Goal: Task Accomplishment & Management: Use online tool/utility

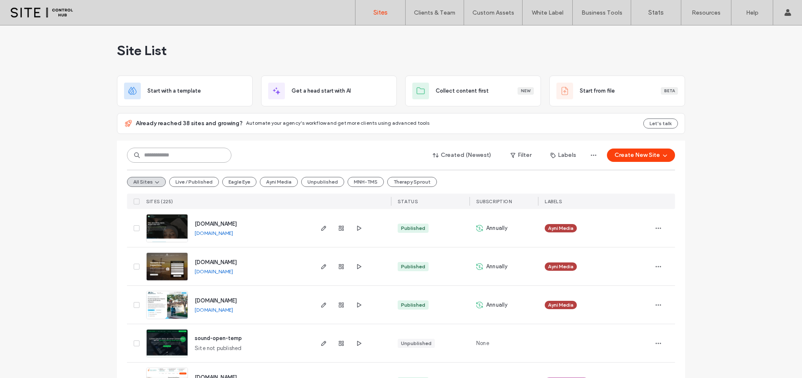
click at [205, 159] on input at bounding box center [179, 155] width 104 height 15
type input "****"
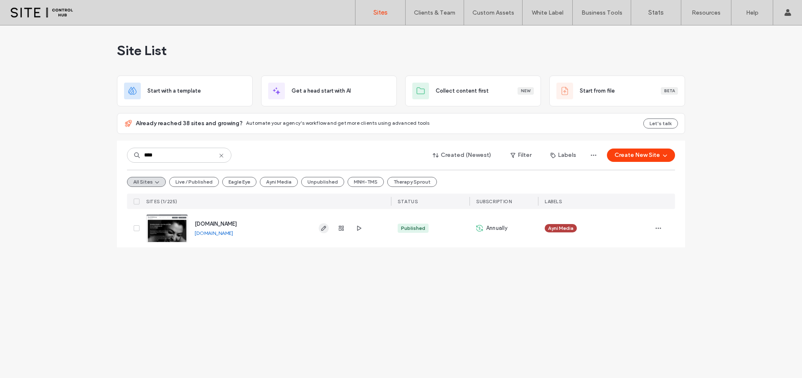
click at [322, 230] on use "button" at bounding box center [323, 228] width 5 height 5
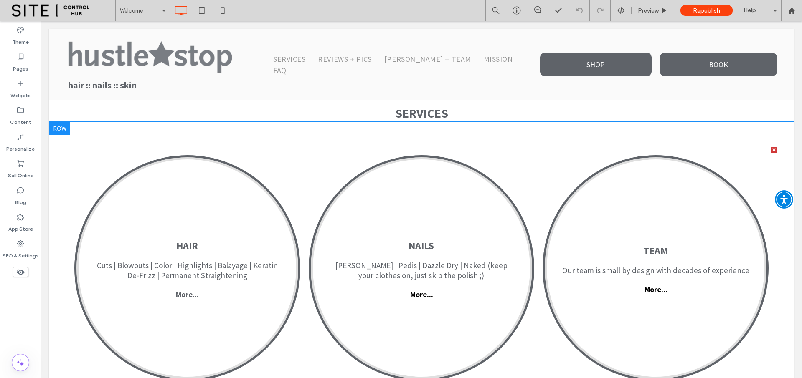
scroll to position [873, 0]
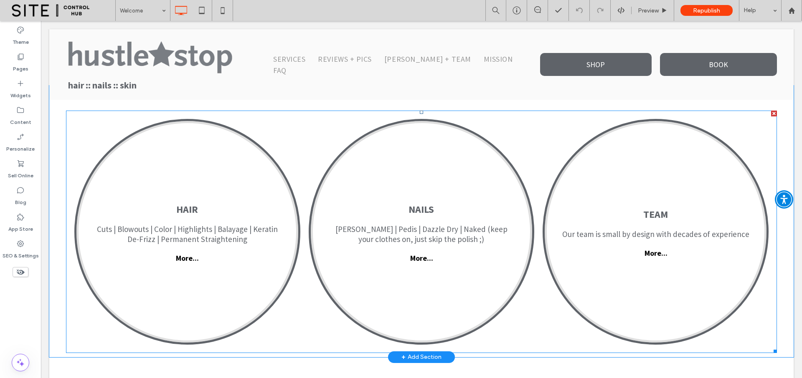
click at [225, 232] on link at bounding box center [187, 232] width 222 height 222
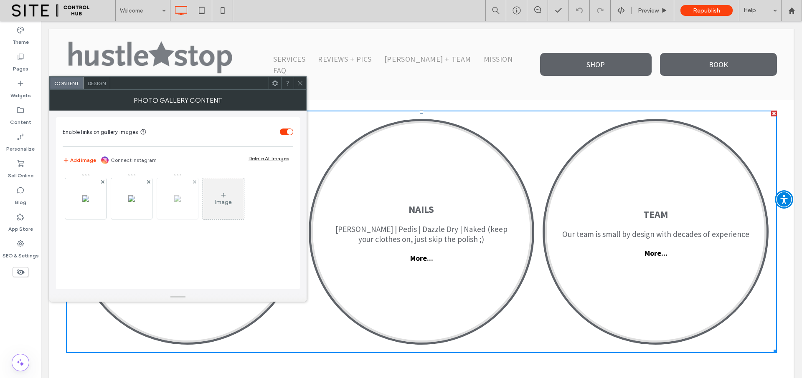
click at [175, 210] on div at bounding box center [177, 198] width 41 height 41
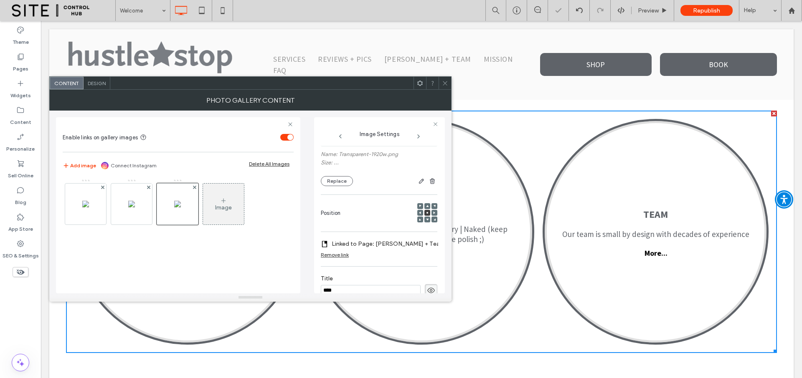
scroll to position [0, 0]
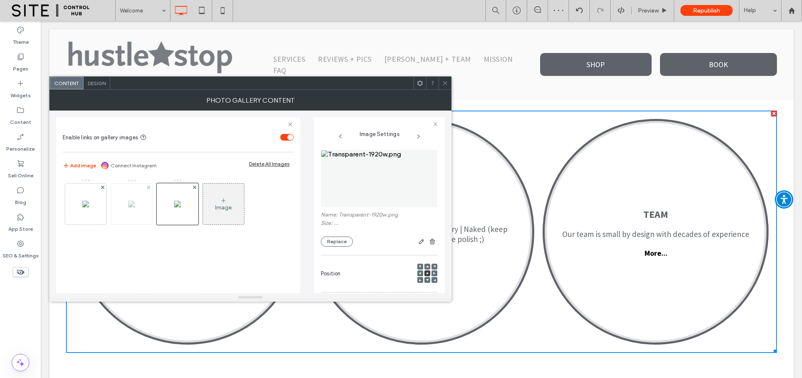
click at [119, 210] on div at bounding box center [131, 204] width 41 height 41
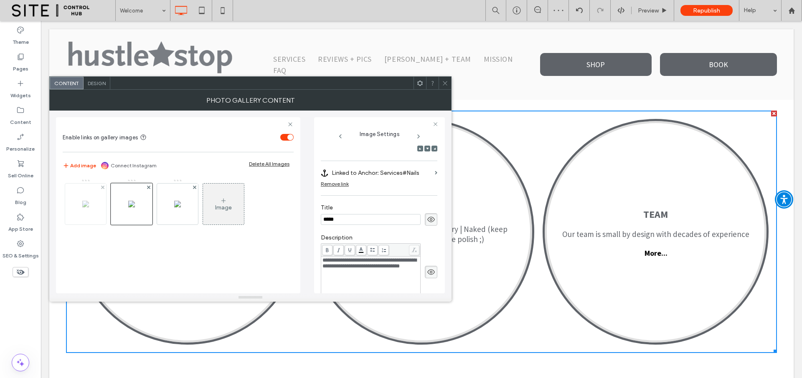
click at [81, 210] on div at bounding box center [85, 204] width 41 height 41
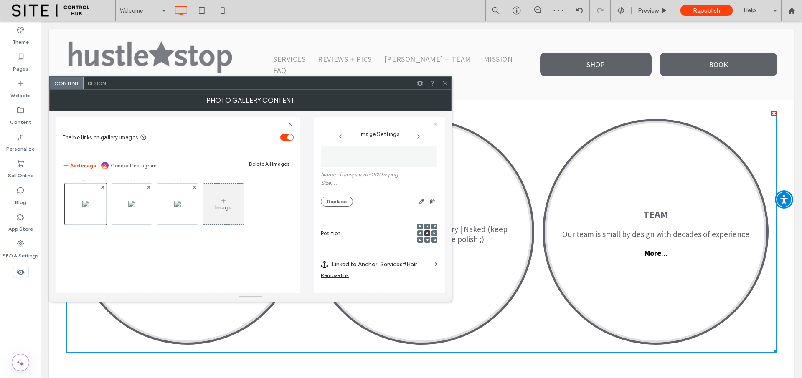
scroll to position [0, 0]
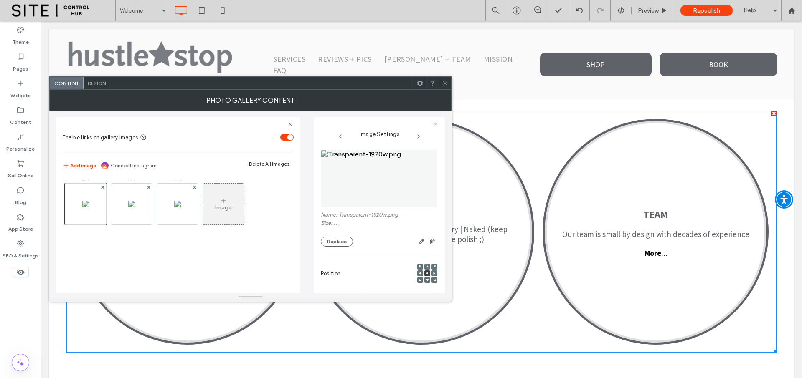
click at [233, 215] on div "Image" at bounding box center [223, 204] width 41 height 39
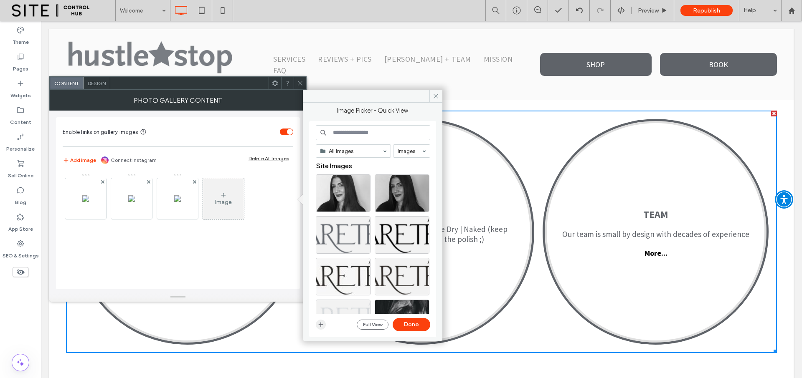
click at [320, 324] on icon "button" at bounding box center [320, 324] width 7 height 7
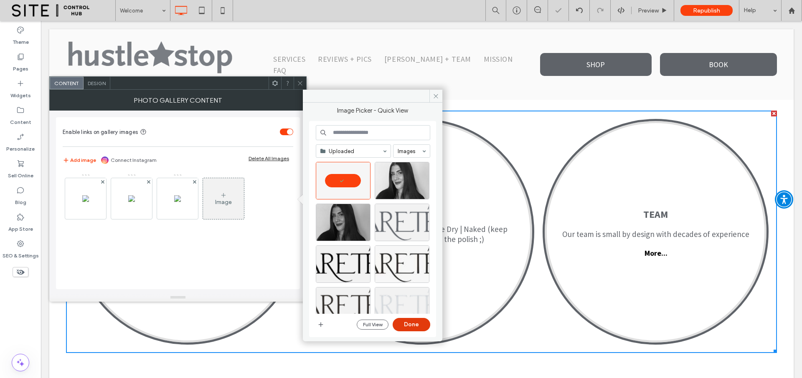
click at [416, 325] on button "Done" at bounding box center [411, 324] width 38 height 13
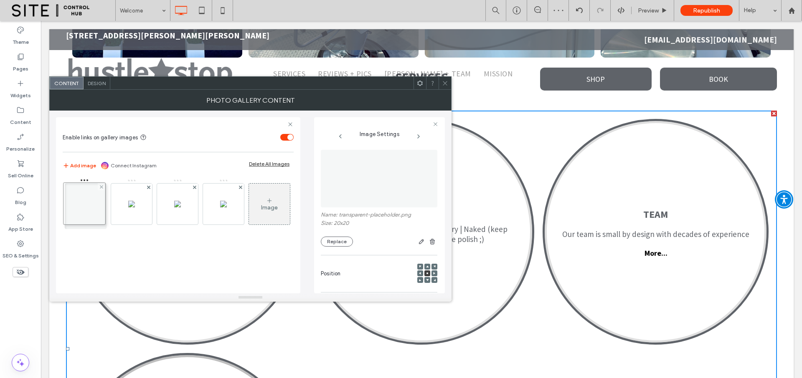
drag, startPoint x: 225, startPoint y: 205, endPoint x: 76, endPoint y: 205, distance: 149.5
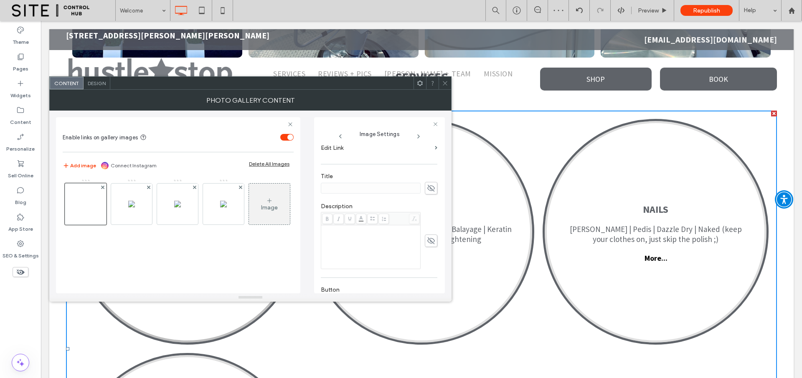
scroll to position [166, 0]
click at [427, 180] on icon at bounding box center [431, 178] width 8 height 9
click at [328, 178] on input at bounding box center [371, 178] width 100 height 11
type input "**********"
click at [345, 224] on div "Rich Text Editor" at bounding box center [370, 238] width 97 height 42
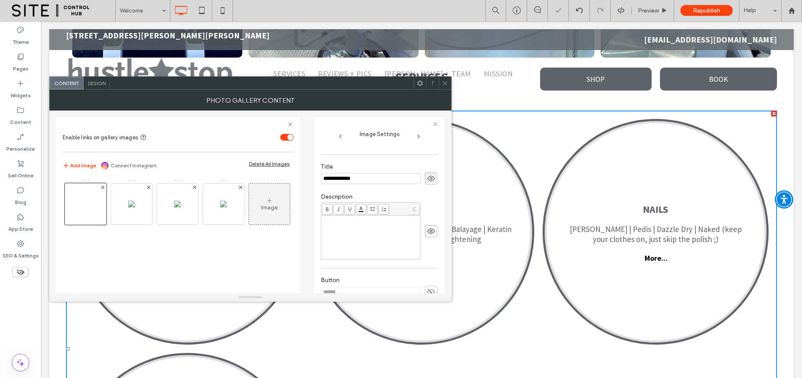
click at [390, 230] on div "Rich Text Editor" at bounding box center [370, 238] width 97 height 42
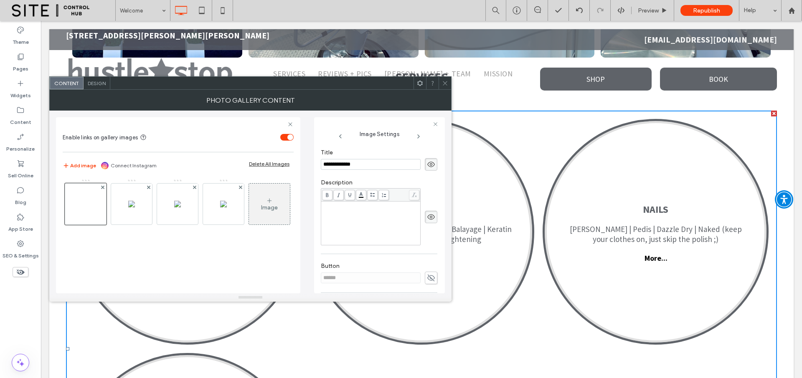
scroll to position [181, 0]
click at [427, 277] on icon at bounding box center [431, 277] width 8 height 9
click at [357, 275] on input "******" at bounding box center [371, 277] width 100 height 11
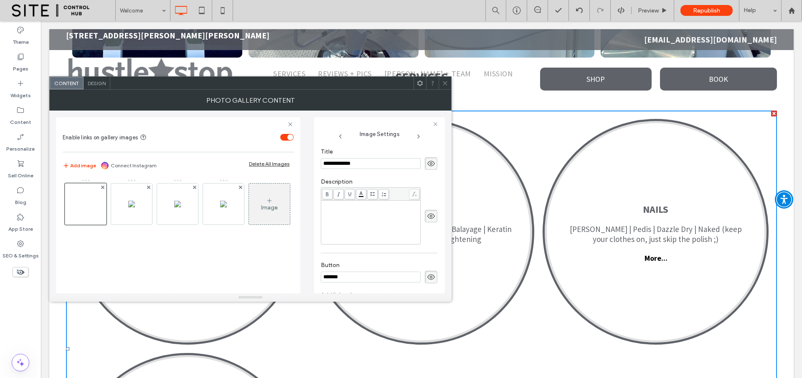
type input "*******"
click at [360, 223] on div "Rich Text Editor" at bounding box center [370, 223] width 97 height 42
click at [137, 203] on div at bounding box center [131, 204] width 41 height 41
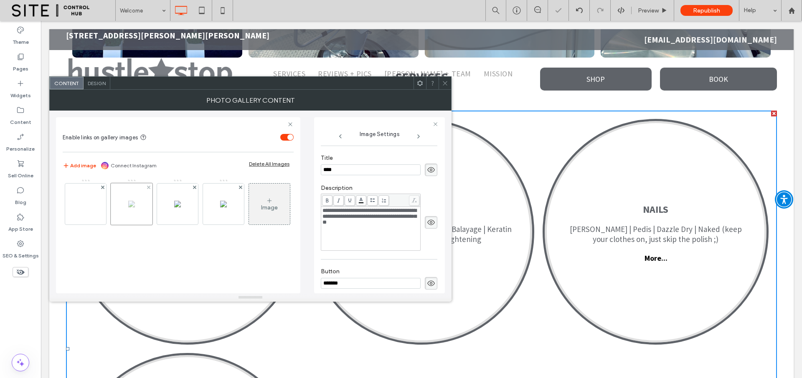
scroll to position [187, 0]
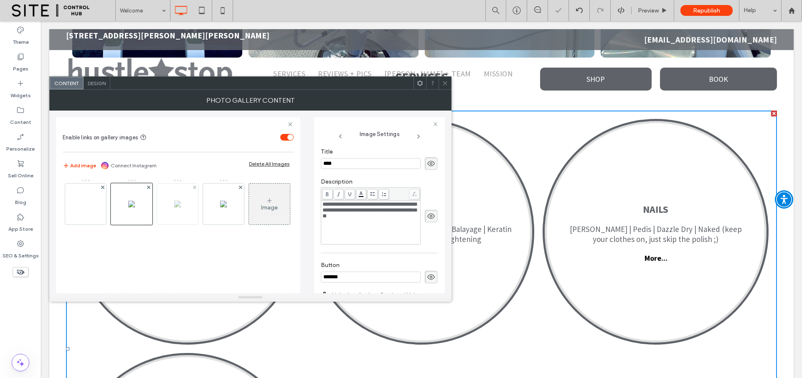
click at [169, 205] on div at bounding box center [177, 204] width 41 height 41
click at [220, 205] on img at bounding box center [223, 204] width 7 height 7
click at [92, 201] on div at bounding box center [85, 204] width 41 height 41
click at [100, 84] on span "Design" at bounding box center [97, 83] width 18 height 6
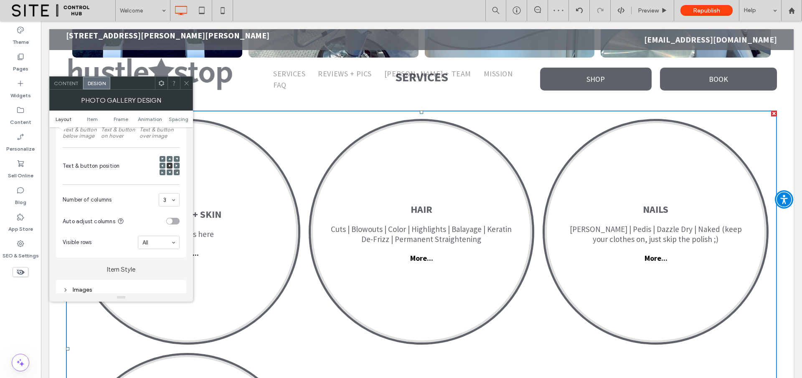
scroll to position [212, 0]
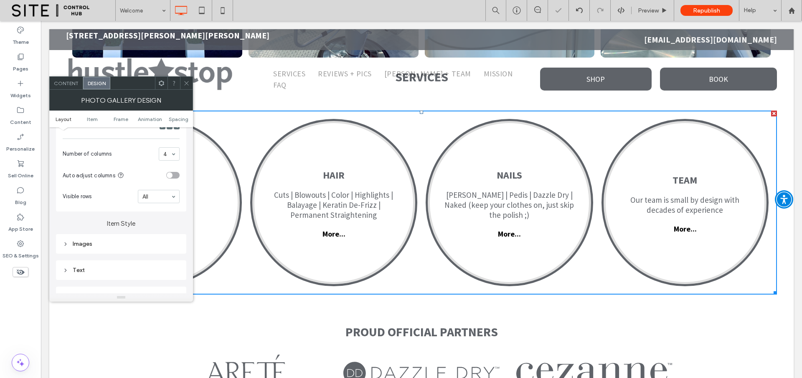
click at [187, 83] on icon at bounding box center [186, 83] width 6 height 6
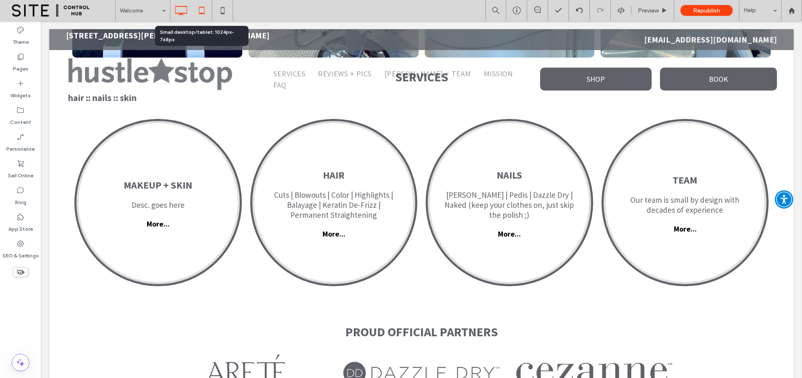
click at [198, 14] on icon at bounding box center [201, 10] width 17 height 17
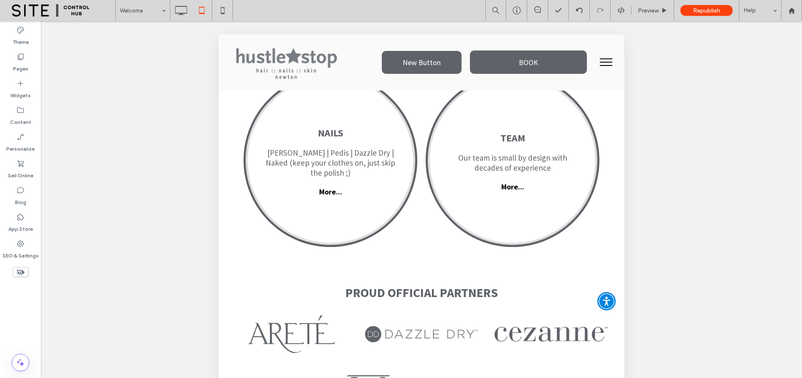
scroll to position [1171, 0]
click at [229, 10] on icon at bounding box center [222, 10] width 17 height 17
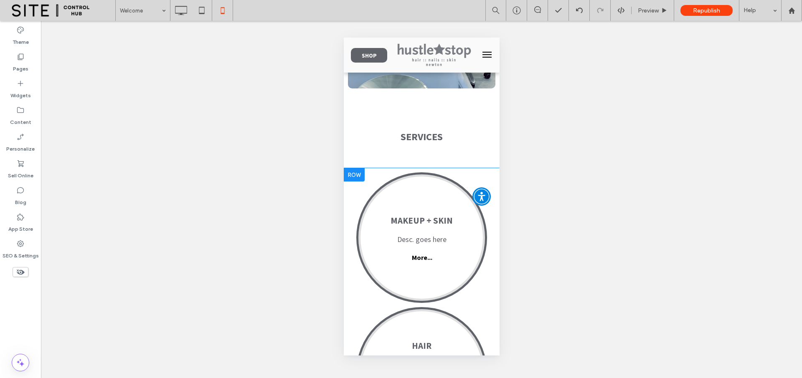
scroll to position [1357, 0]
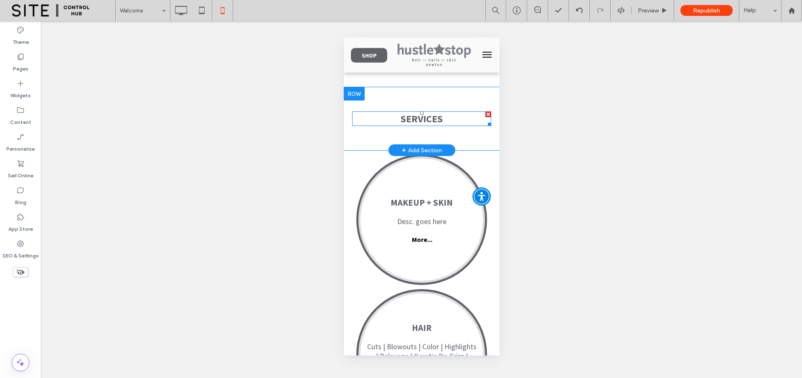
click at [409, 125] on span "SERVICES" at bounding box center [421, 118] width 42 height 13
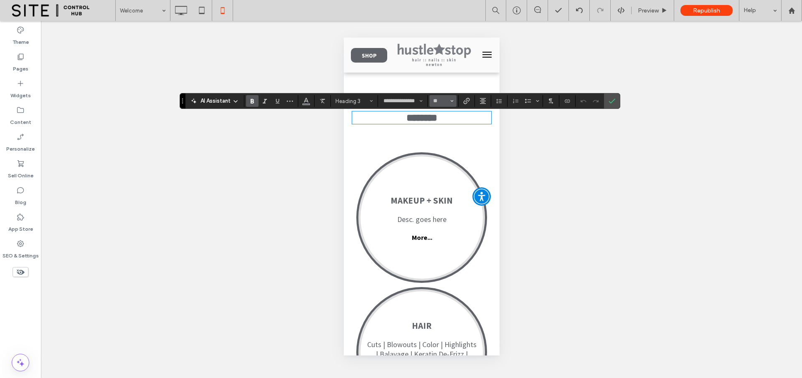
click at [450, 101] on icon "Size" at bounding box center [451, 100] width 3 height 3
click at [443, 175] on label "30" at bounding box center [442, 178] width 27 height 12
type input "**"
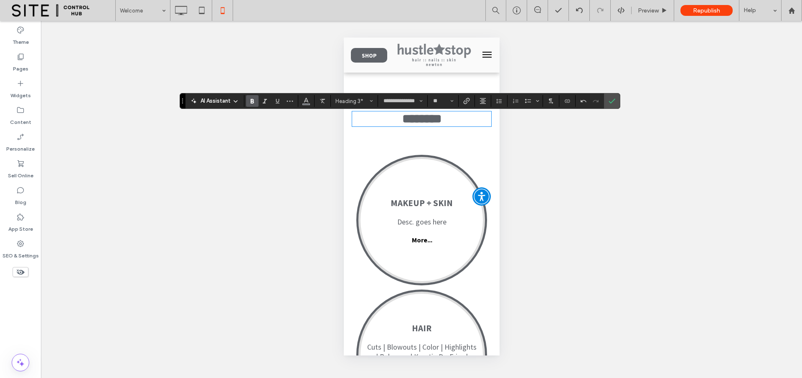
click at [612, 100] on icon "Confirm" at bounding box center [611, 101] width 7 height 7
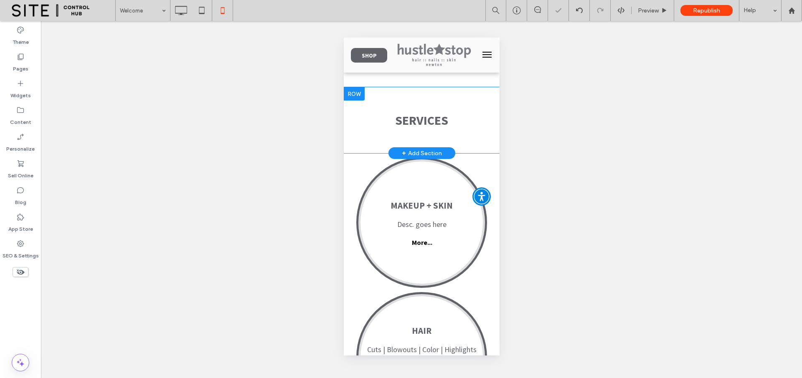
click at [354, 149] on div "SERVICES Click To Paste Row + Add Section" at bounding box center [421, 120] width 156 height 66
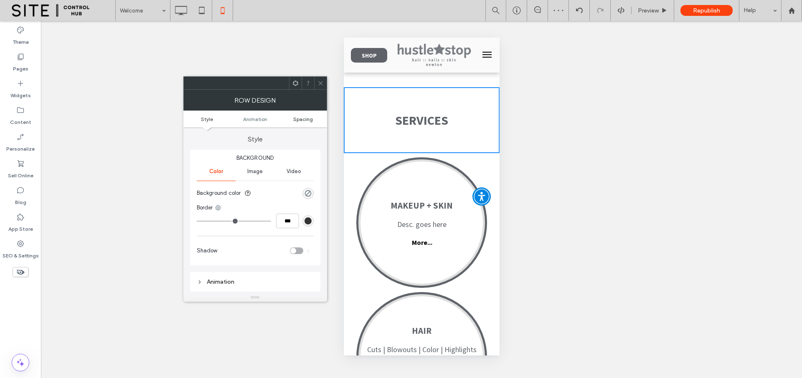
click at [306, 116] on span "Spacing" at bounding box center [303, 119] width 20 height 6
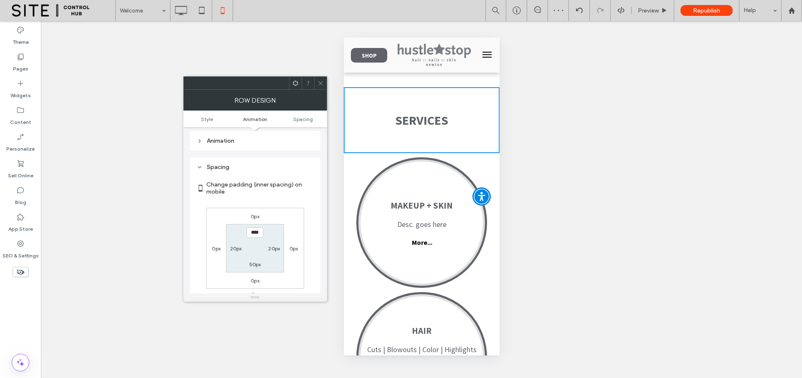
scroll to position [164, 0]
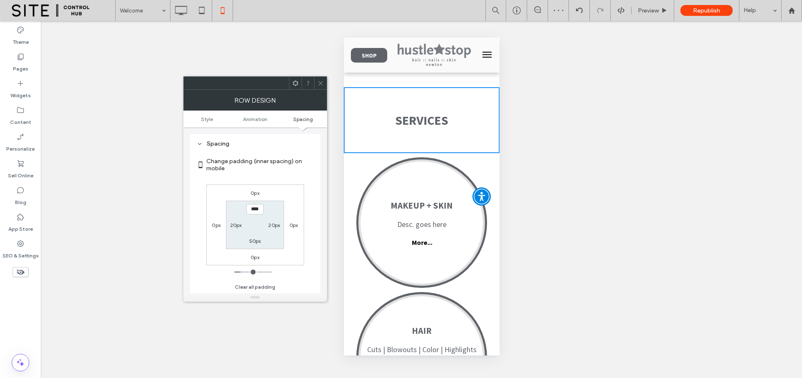
click at [252, 240] on label "50px" at bounding box center [255, 241] width 12 height 6
type input "**"
type input "****"
click at [255, 208] on label "50px" at bounding box center [255, 209] width 12 height 6
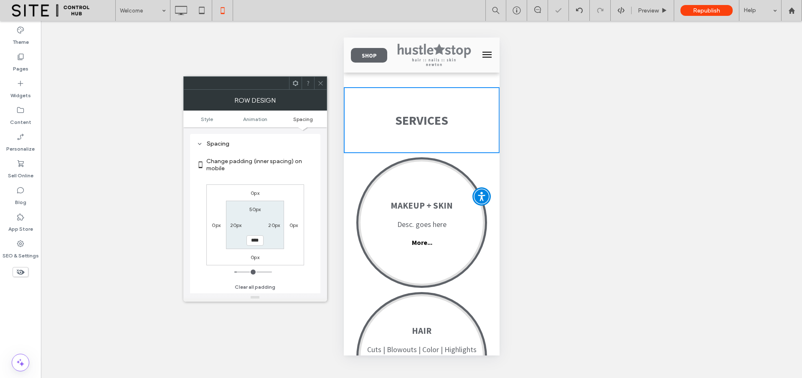
type input "**"
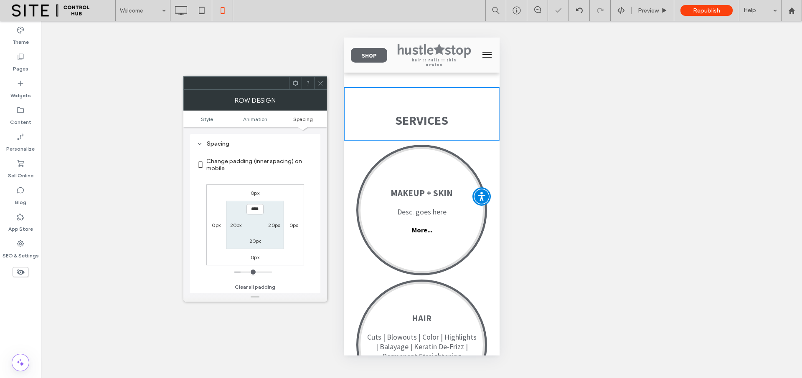
click at [320, 83] on icon at bounding box center [320, 83] width 6 height 6
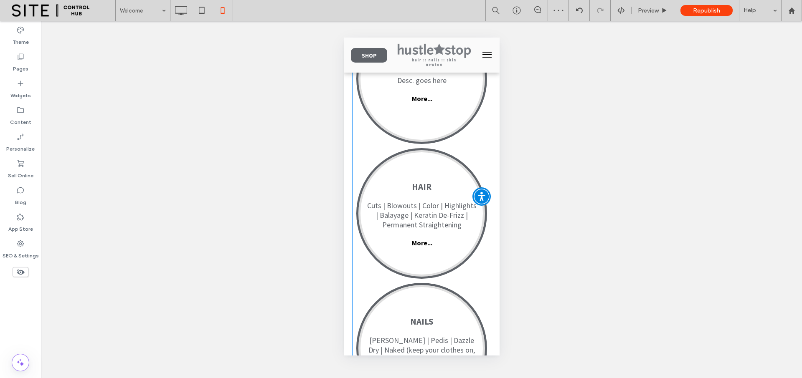
scroll to position [1497, 0]
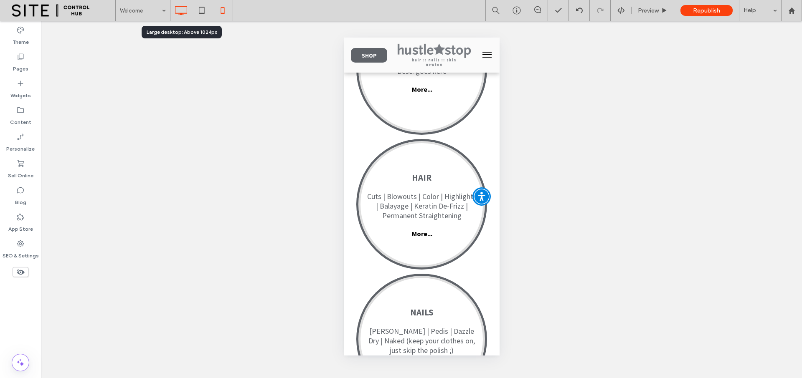
click at [182, 9] on icon at bounding box center [180, 10] width 17 height 17
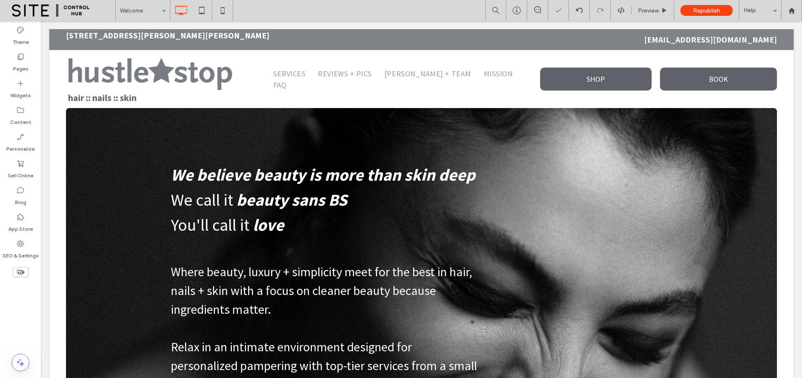
scroll to position [18, 0]
